Goal: Navigation & Orientation: Go to known website

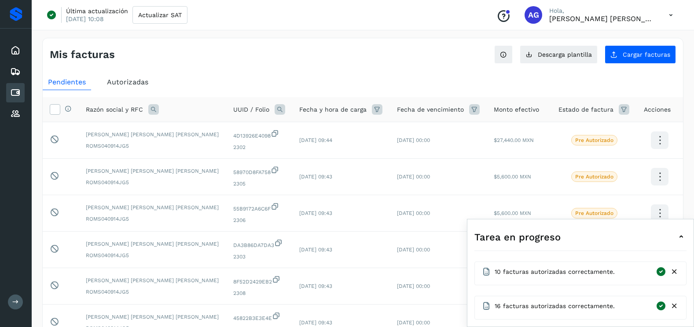
scroll to position [44, 0]
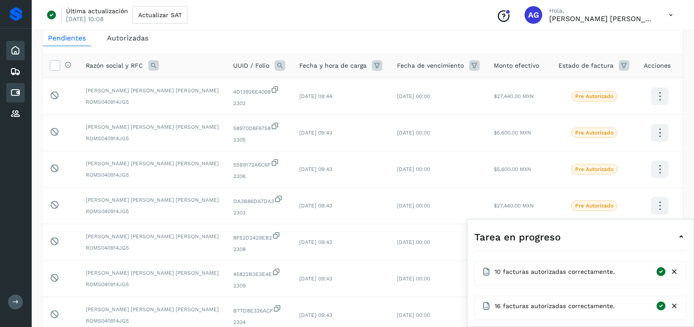
click at [20, 50] on icon at bounding box center [15, 50] width 11 height 11
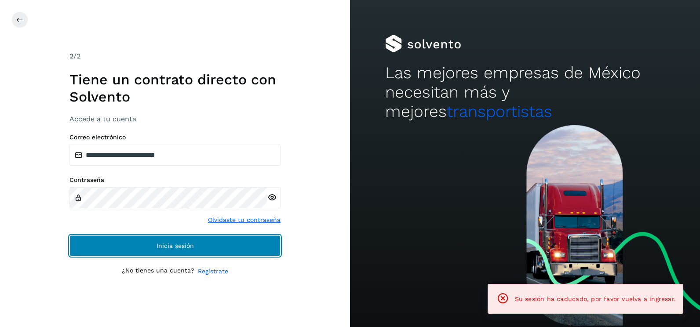
click at [232, 250] on button "Inicia sesión" at bounding box center [174, 245] width 211 height 21
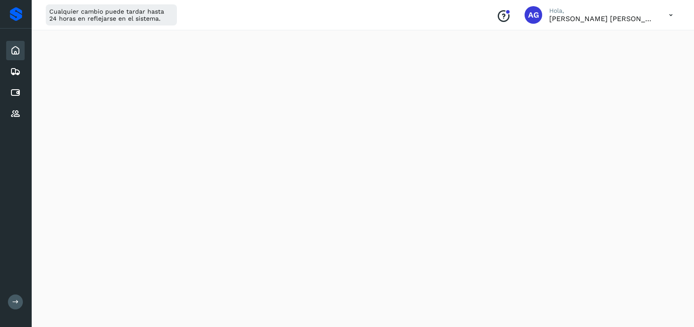
scroll to position [523, 0]
